Goal: Task Accomplishment & Management: Manage account settings

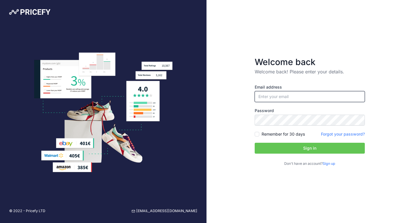
click at [279, 100] on input "email" at bounding box center [310, 96] width 110 height 11
type input "[EMAIL_ADDRESS][DOMAIN_NAME]"
click at [303, 150] on button "Sign in" at bounding box center [310, 148] width 110 height 11
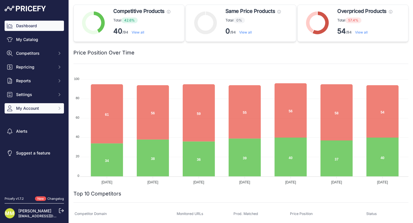
click at [35, 106] on span "My Account" at bounding box center [35, 109] width 38 height 6
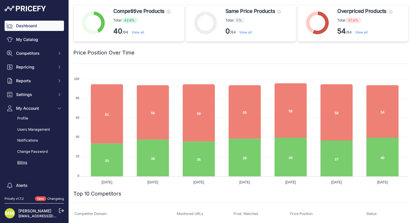
click at [22, 165] on link "Billing" at bounding box center [34, 163] width 59 height 10
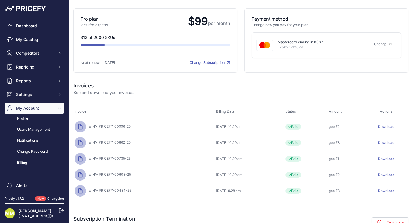
scroll to position [31, 0]
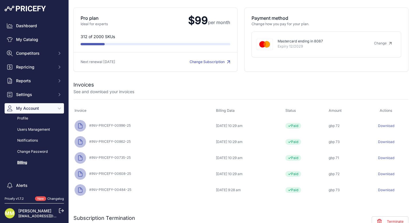
click at [387, 157] on link "Download" at bounding box center [386, 158] width 16 height 4
